Goal: Task Accomplishment & Management: Manage account settings

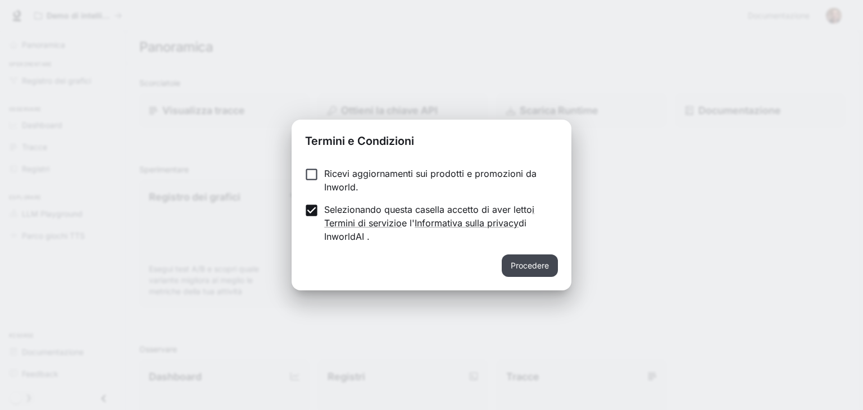
click at [551, 259] on button "Procedere" at bounding box center [530, 266] width 56 height 22
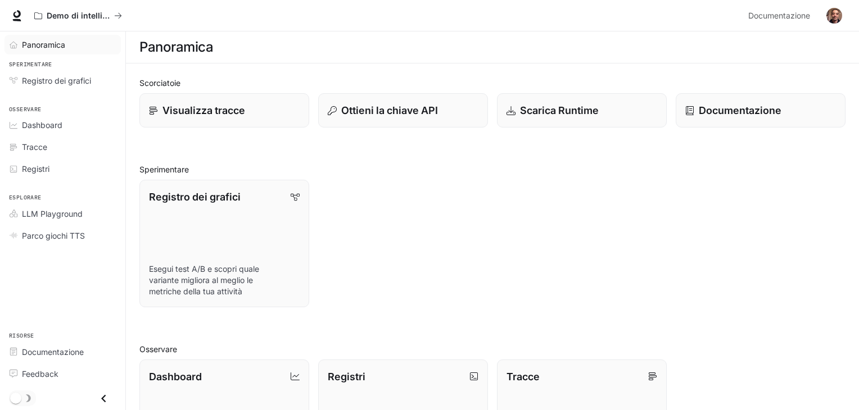
click at [57, 39] on span "Panoramica" at bounding box center [43, 45] width 43 height 12
click at [752, 103] on p "Documentazione" at bounding box center [739, 110] width 83 height 15
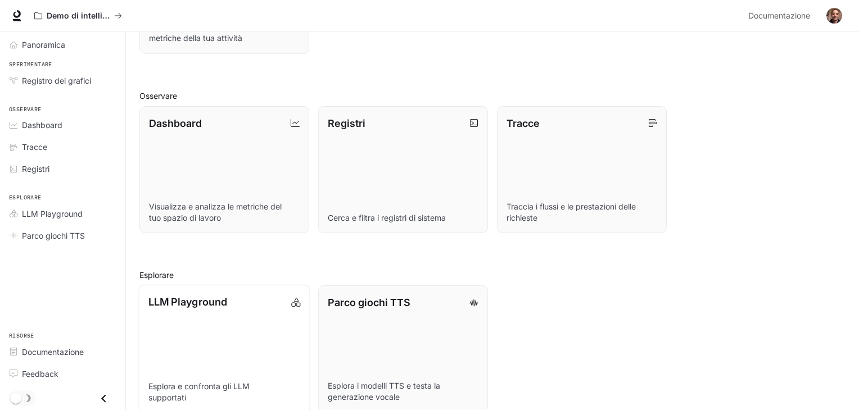
scroll to position [269, 0]
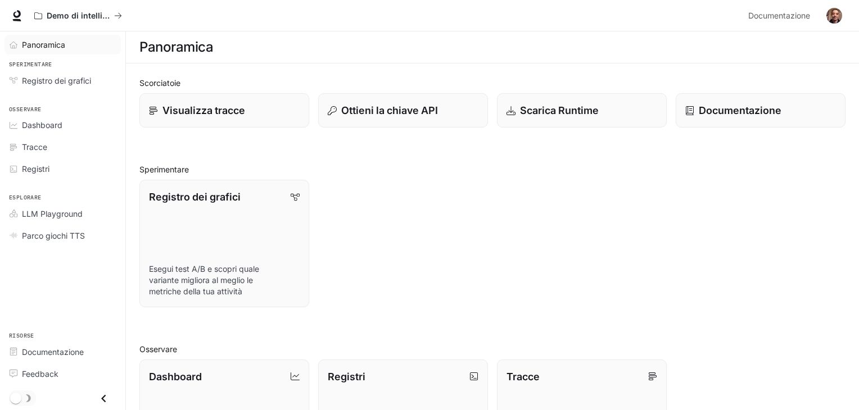
click at [31, 46] on font "Panoramica" at bounding box center [43, 45] width 43 height 10
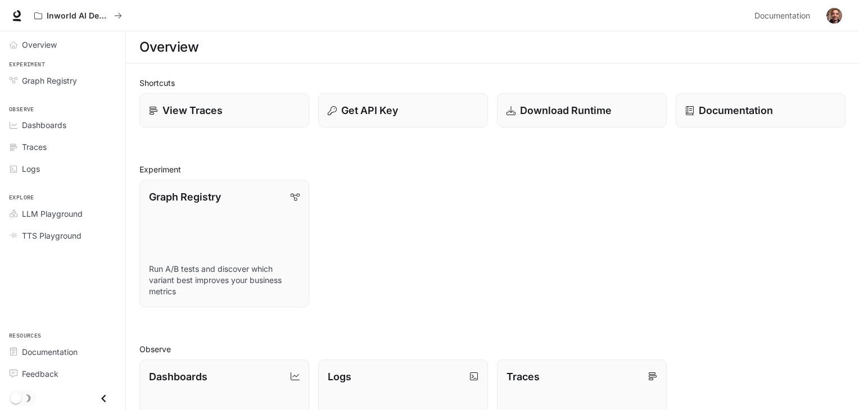
click at [459, 29] on div "Inworld AI Demos Documentation Documentation" at bounding box center [429, 15] width 859 height 31
click at [825, 21] on button "button" at bounding box center [834, 15] width 22 height 22
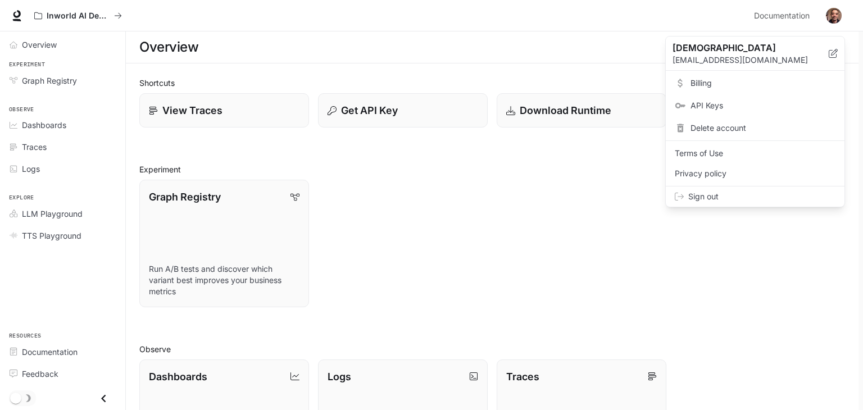
click at [769, 124] on span "Delete account" at bounding box center [763, 128] width 145 height 11
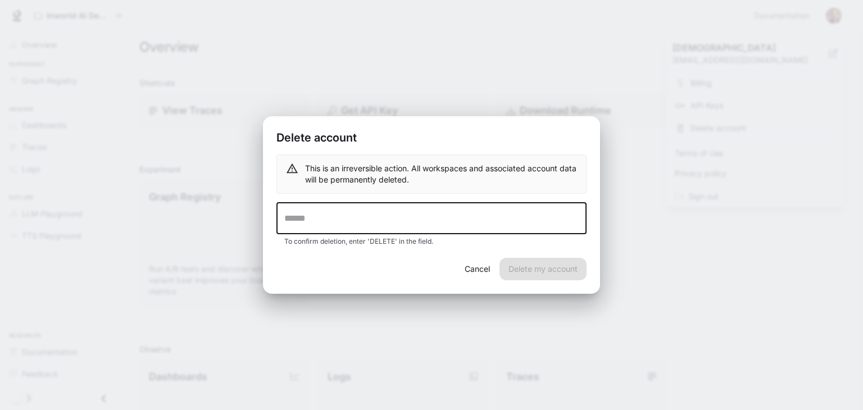
click at [446, 224] on input "text" at bounding box center [432, 218] width 310 height 31
type input "*"
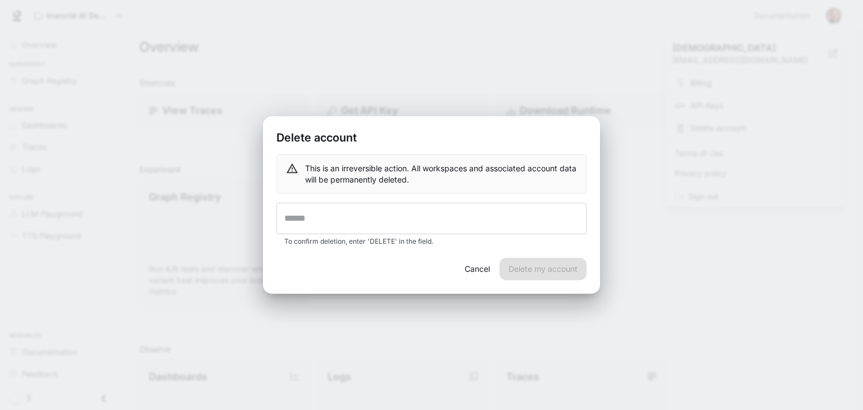
click at [554, 265] on div "Cancel Delete my account" at bounding box center [431, 276] width 337 height 36
click at [378, 213] on input "text" at bounding box center [432, 218] width 310 height 31
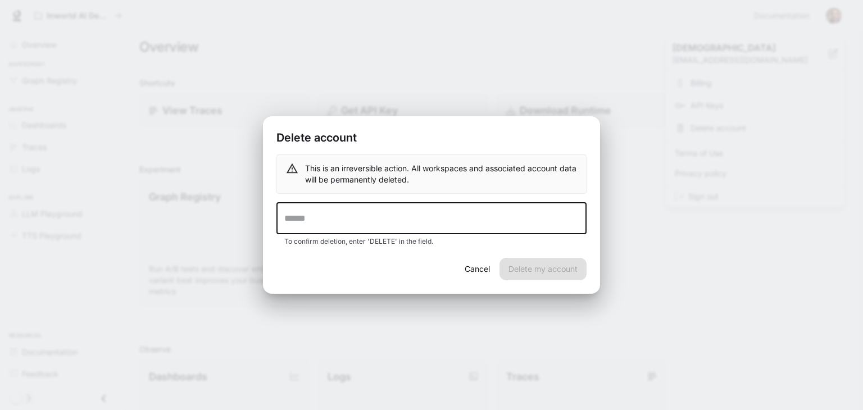
click at [357, 212] on input "text" at bounding box center [432, 218] width 310 height 31
click at [359, 224] on input "text" at bounding box center [432, 218] width 310 height 31
click at [451, 225] on input "text" at bounding box center [432, 218] width 310 height 31
click at [432, 217] on input "text" at bounding box center [432, 218] width 310 height 31
type input "********"
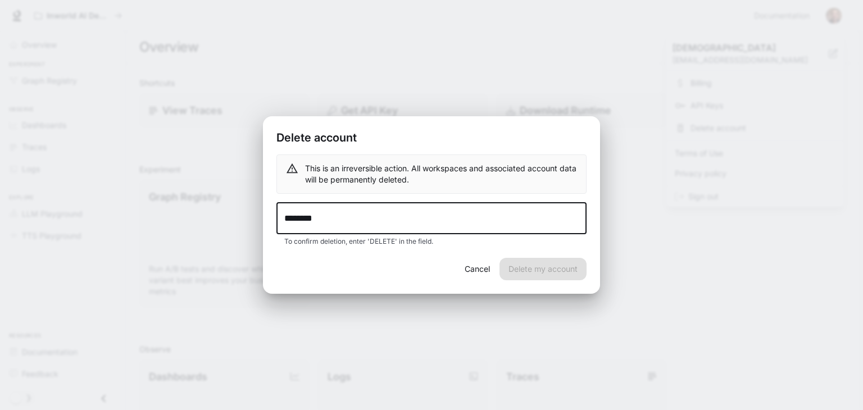
click at [529, 268] on div "Cancel Delete my account" at bounding box center [431, 276] width 337 height 36
